Goal: Transaction & Acquisition: Purchase product/service

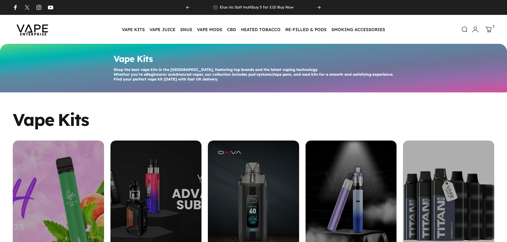
scroll to position [105, 0]
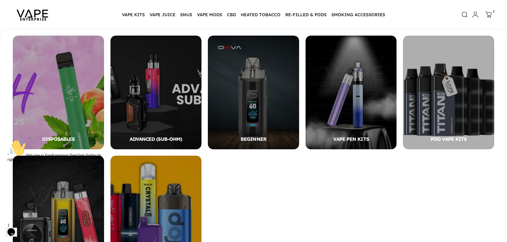
click at [22, 17] on img at bounding box center [33, 14] width 48 height 25
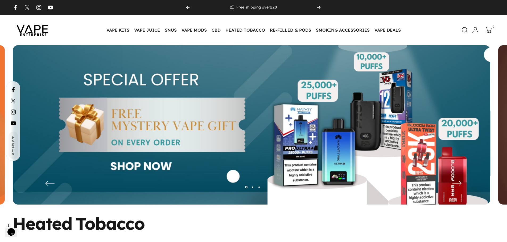
click at [253, 10] on div "Free shipping over £ 20 Elux nic Salt multibuy 5 for £10 Buy Now" at bounding box center [312, 7] width 119 height 15
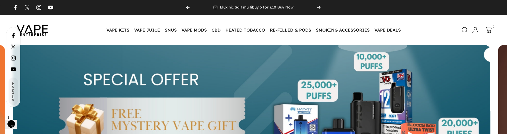
click at [319, 8] on icon "Next" at bounding box center [318, 7] width 3 height 2
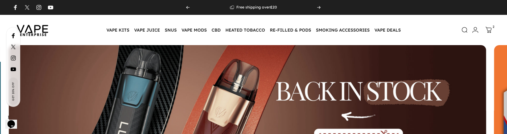
click at [253, 7] on div "Free shipping over £ 20 Elux nic Salt multibuy 5 for £10 Buy Now" at bounding box center [312, 7] width 119 height 15
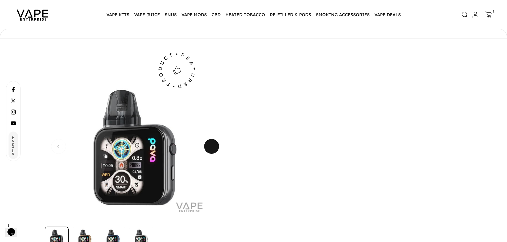
scroll to position [1755, 0]
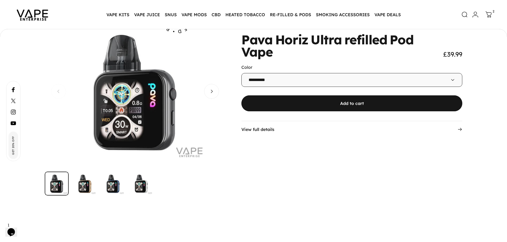
click at [136, 183] on img "Go to item" at bounding box center [141, 184] width 24 height 24
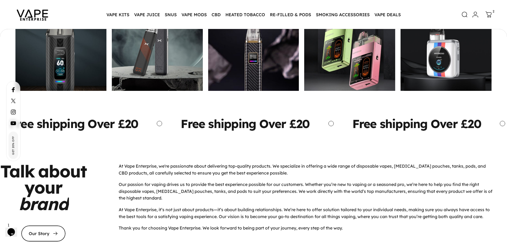
scroll to position [2180, 0]
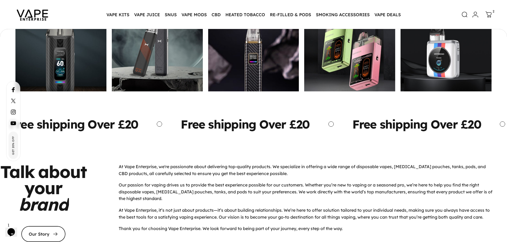
copy strong "Free shipping Over £20"
drag, startPoint x: 107, startPoint y: 121, endPoint x: 250, endPoint y: 123, distance: 142.9
click at [167, 123] on div "Free shipping Over £20" at bounding box center [81, 124] width 171 height 15
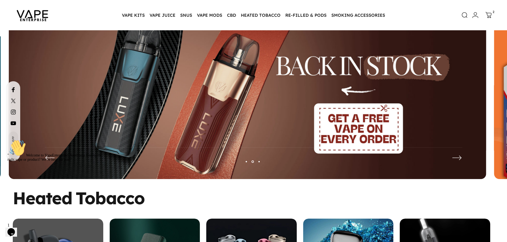
scroll to position [27, 0]
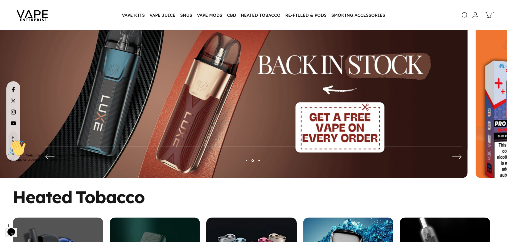
click at [188, 99] on img at bounding box center [228, 103] width 477 height 168
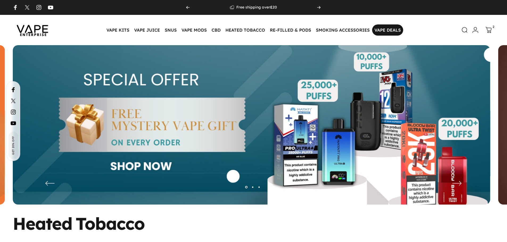
click at [384, 30] on link "VAPE DEALS VAPE DEALS" at bounding box center [387, 29] width 31 height 11
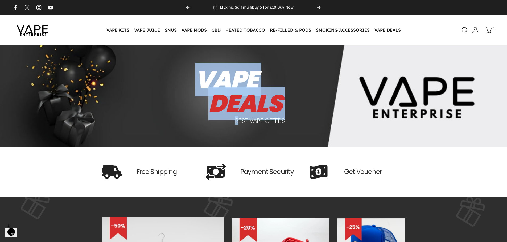
drag, startPoint x: 239, startPoint y: 121, endPoint x: 189, endPoint y: 69, distance: 71.9
click at [189, 69] on div "VAPE DEALS BEST VAPE OFFERS" at bounding box center [253, 96] width 311 height 64
click at [144, 115] on div "VAPE DEALS BEST VAPE OFFERS" at bounding box center [253, 96] width 311 height 64
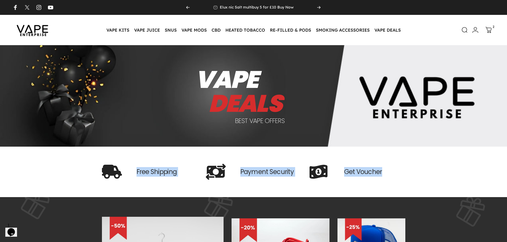
drag, startPoint x: 87, startPoint y: 170, endPoint x: 456, endPoint y: 170, distance: 368.4
click at [456, 170] on div "Free Shipping Payment Security Get Voucher" at bounding box center [253, 172] width 507 height 51
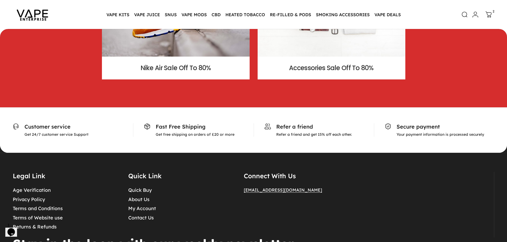
scroll to position [670, 0]
